Goal: Information Seeking & Learning: Learn about a topic

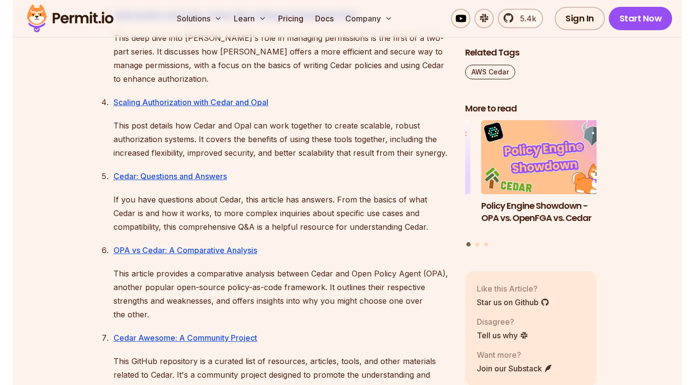
scroll to position [826, 0]
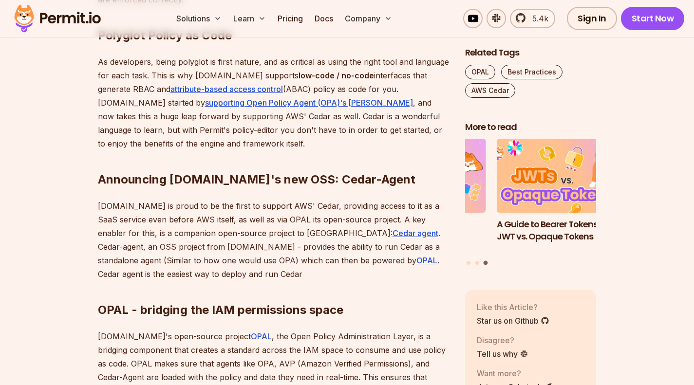
scroll to position [1036, 0]
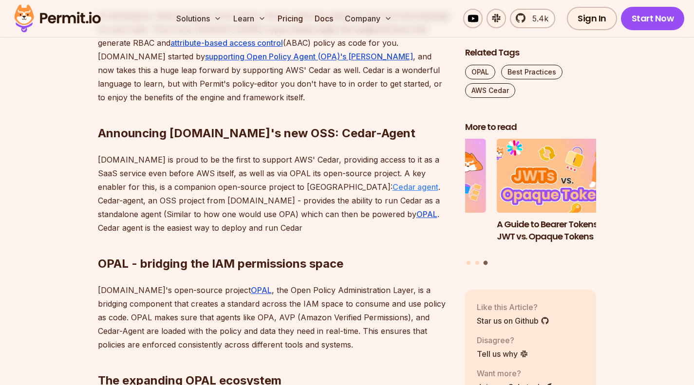
click at [392, 188] on link "Cedar agent" at bounding box center [415, 187] width 46 height 10
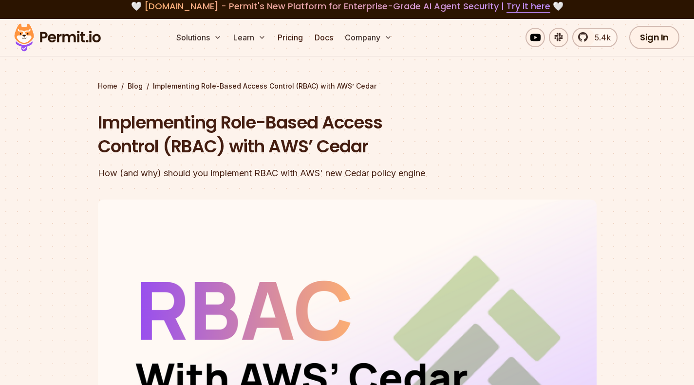
scroll to position [16, 0]
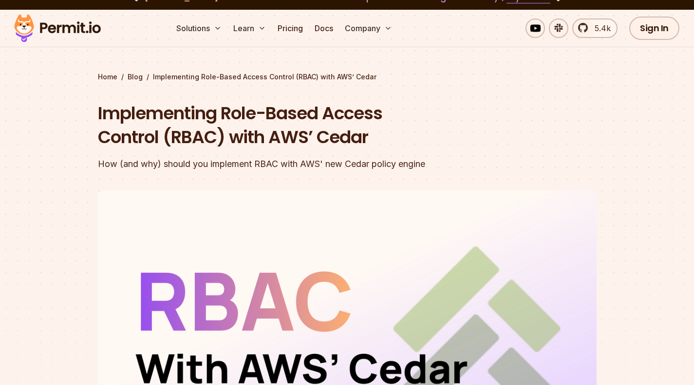
click at [248, 139] on h1 "Implementing Role-Based Access Control (RBAC) with AWS’ Cedar" at bounding box center [285, 125] width 374 height 48
click at [276, 127] on h1 "Implementing Role-Based Access Control (RBAC) with AWS’ Cedar" at bounding box center [285, 125] width 374 height 48
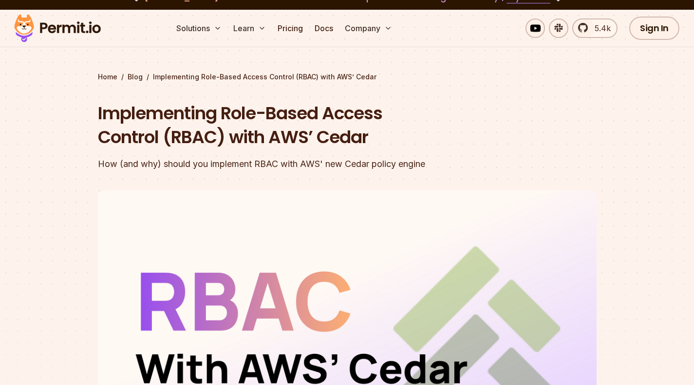
click at [276, 127] on h1 "Implementing Role-Based Access Control (RBAC) with AWS’ Cedar" at bounding box center [285, 125] width 374 height 48
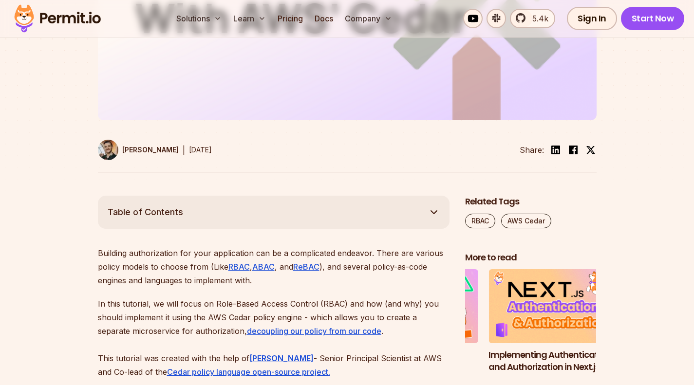
scroll to position [459, 0]
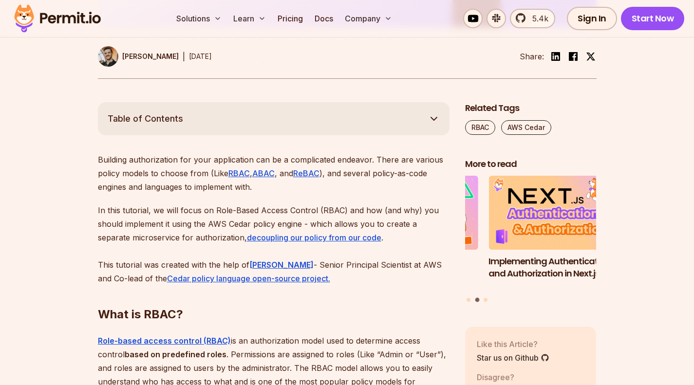
click at [353, 159] on p "Building authorization for your application can be a complicated endeavor. Ther…" at bounding box center [273, 173] width 351 height 41
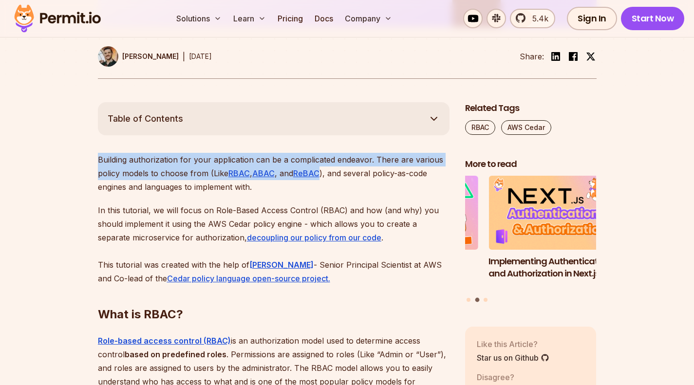
click at [353, 159] on p "Building authorization for your application can be a complicated endeavor. Ther…" at bounding box center [273, 173] width 351 height 41
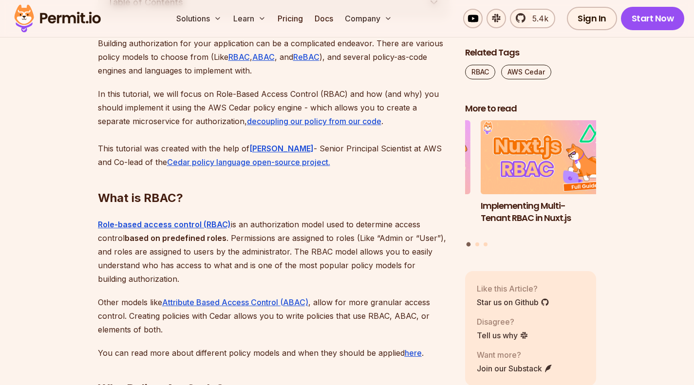
scroll to position [654, 0]
